Goal: Navigation & Orientation: Go to known website

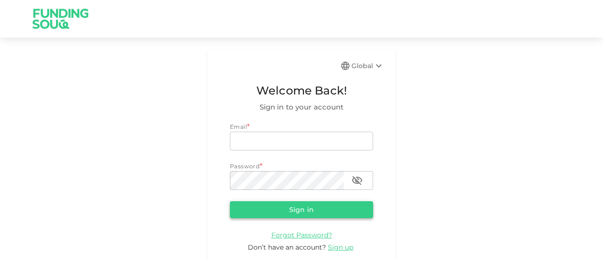
type input "[EMAIL_ADDRESS][DOMAIN_NAME]"
click at [283, 208] on button "Sign in" at bounding box center [301, 209] width 143 height 17
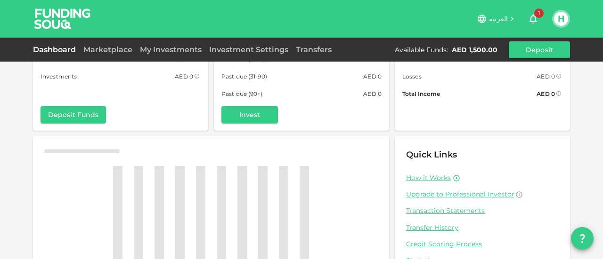
scroll to position [118, 0]
